Goal: Task Accomplishment & Management: Manage account settings

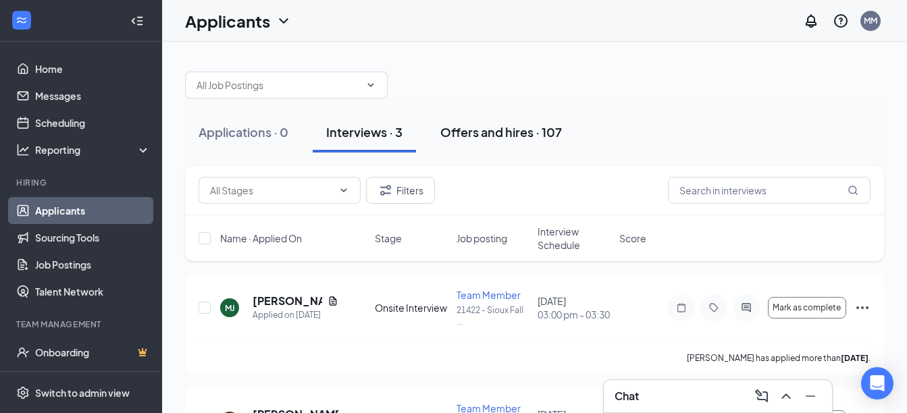
click at [479, 134] on div "Offers and hires · 107" at bounding box center [501, 132] width 122 height 17
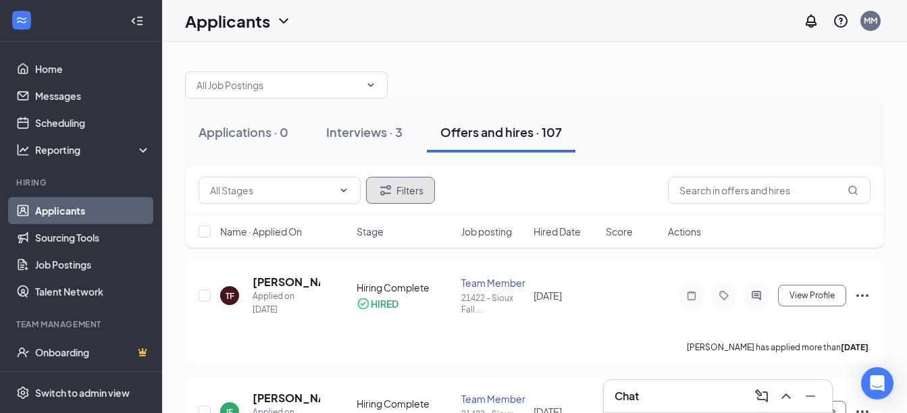
click at [407, 193] on button "Filters" at bounding box center [400, 190] width 69 height 27
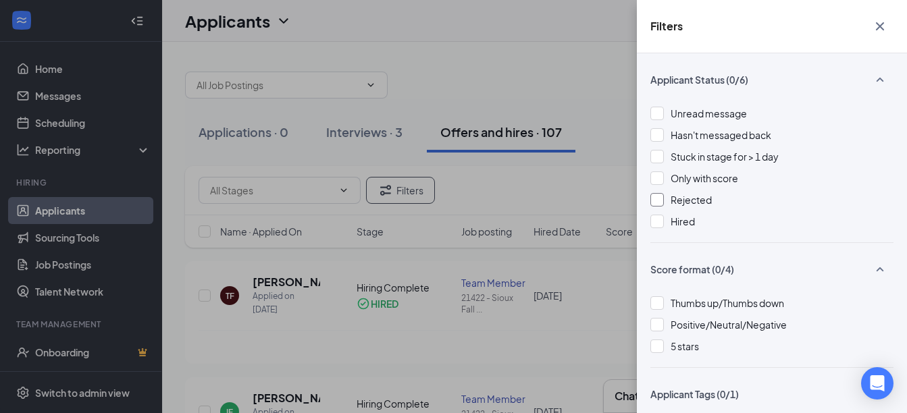
click at [660, 201] on div at bounding box center [657, 200] width 14 height 14
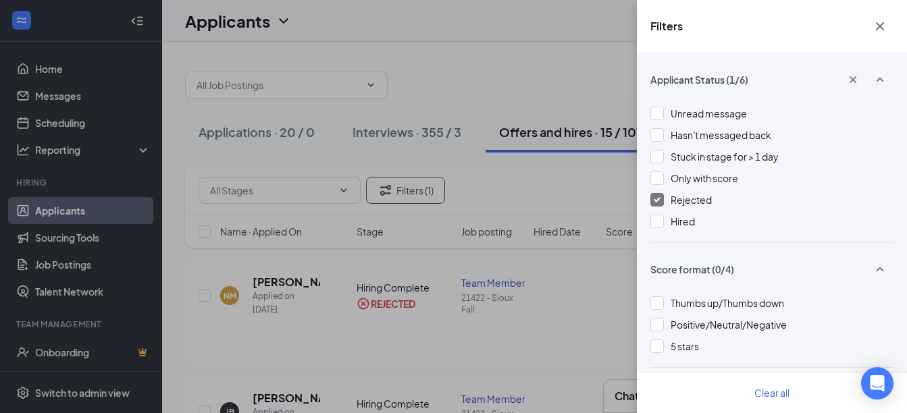
click at [519, 180] on div "Filters Applicant Status (1/6) Unread message Hasn't messaged back Stuck in sta…" at bounding box center [453, 206] width 907 height 413
click at [551, 172] on div "Filters Applicant Status (1/6) Unread message Hasn't messaged back Stuck in sta…" at bounding box center [453, 206] width 907 height 413
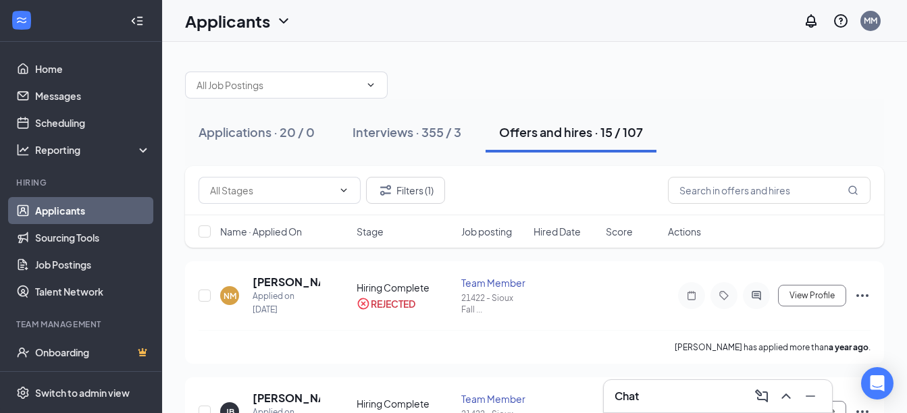
drag, startPoint x: 557, startPoint y: 161, endPoint x: 544, endPoint y: 163, distance: 12.9
click at [557, 162] on div "Applications · 20 / 0 Interviews · 355 / 3 Offers and hires · 15 / 107" at bounding box center [534, 133] width 699 height 68
click at [273, 122] on button "Applications · 20 / 0" at bounding box center [256, 132] width 143 height 41
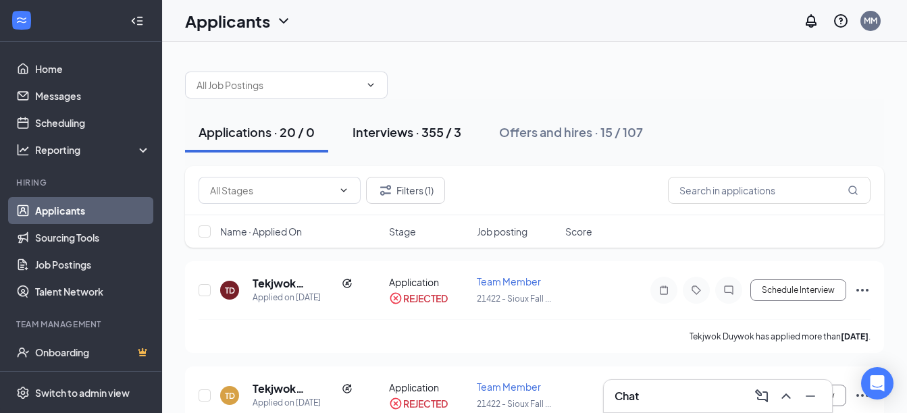
click at [436, 136] on div "Interviews · 355 / 3" at bounding box center [406, 132] width 109 height 17
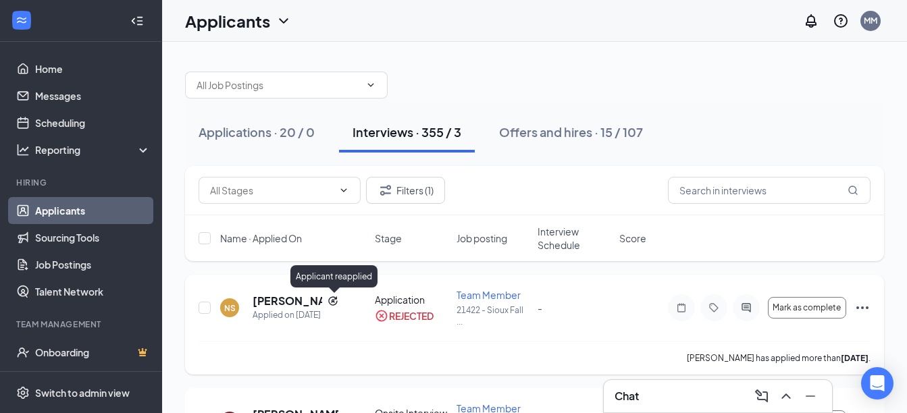
click at [330, 298] on icon "Reapply" at bounding box center [333, 301] width 11 height 11
click at [855, 311] on icon "Ellipses" at bounding box center [862, 308] width 16 height 16
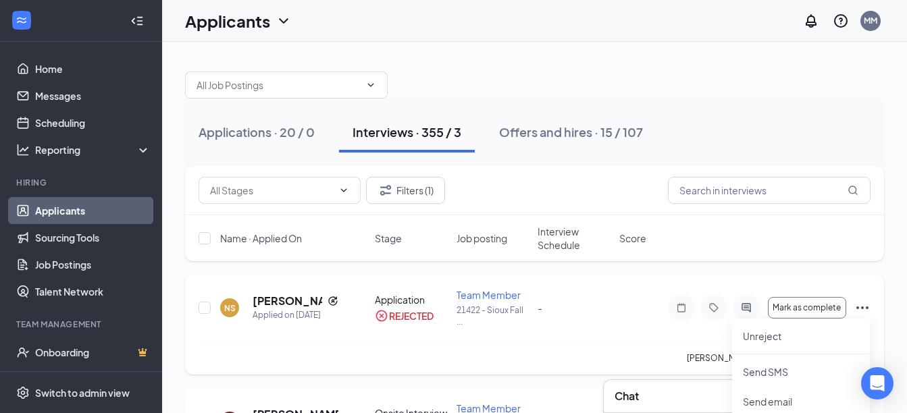
click at [858, 307] on icon "Ellipses" at bounding box center [862, 308] width 16 height 16
click at [874, 313] on div "NS [PERSON_NAME] Applied on [DATE] Application REJECTED Team Member 21422 - Sio…" at bounding box center [534, 325] width 699 height 100
click at [866, 314] on icon "Ellipses" at bounding box center [862, 308] width 16 height 16
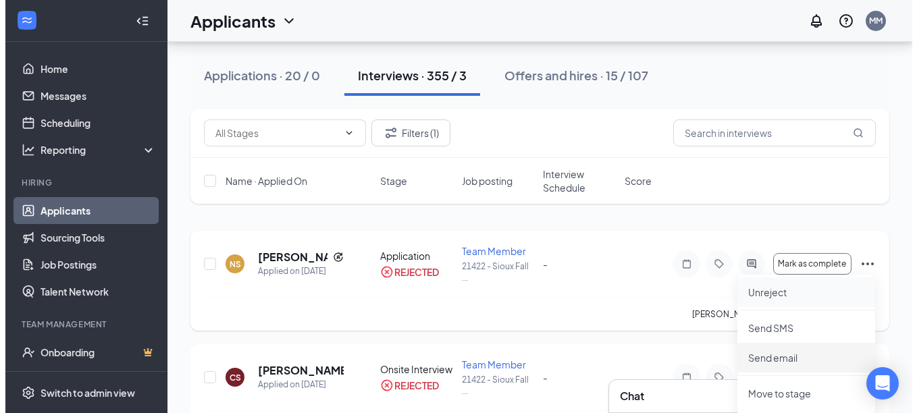
scroll to position [68, 0]
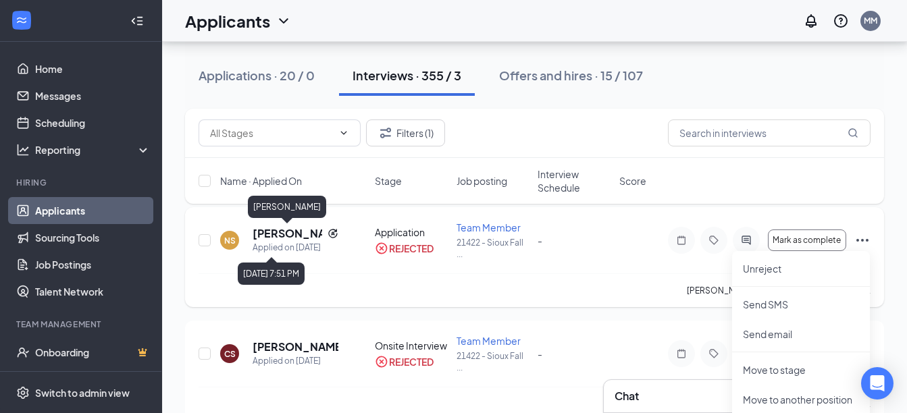
click at [267, 237] on h5 "[PERSON_NAME]" at bounding box center [288, 233] width 70 height 15
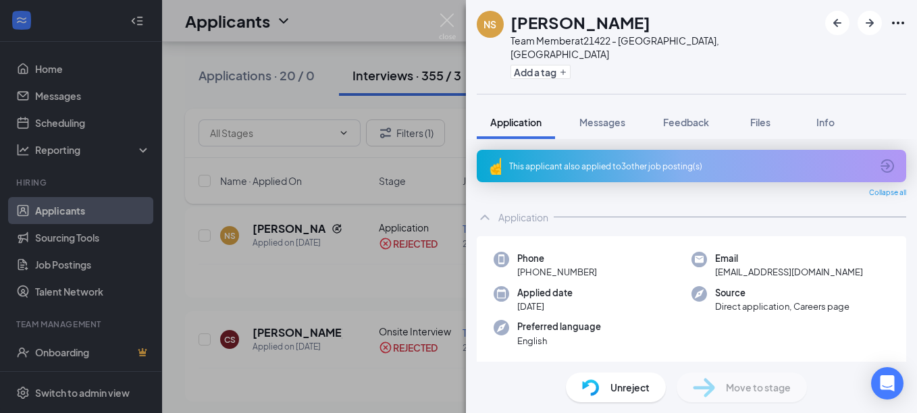
click at [659, 161] on div "This applicant also applied to 3 other job posting(s)" at bounding box center [690, 166] width 362 height 11
